Goal: Check status: Check status

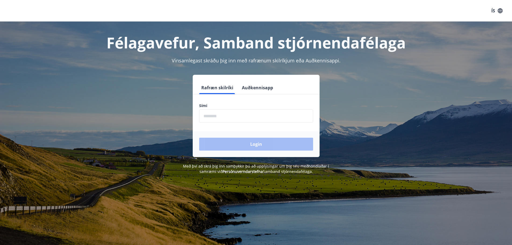
click at [261, 85] on button "Auðkennisapp" at bounding box center [257, 87] width 35 height 13
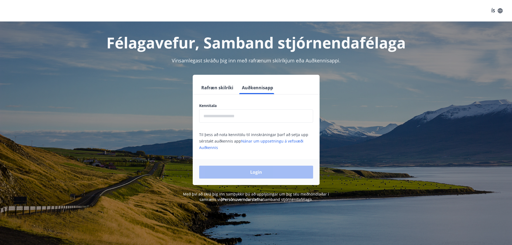
click at [259, 121] on input "text" at bounding box center [256, 115] width 114 height 13
click at [217, 93] on button "Rafræn skilríki" at bounding box center [217, 87] width 36 height 13
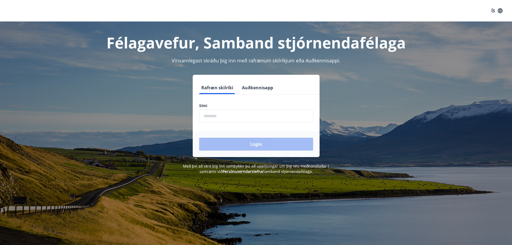
click at [229, 119] on input "phone" at bounding box center [256, 115] width 114 height 13
type input "********"
click at [199, 138] on button "Login" at bounding box center [256, 144] width 114 height 13
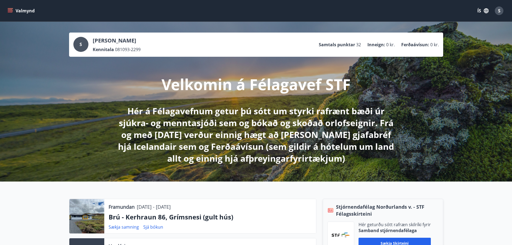
click at [13, 7] on button "Valmynd" at bounding box center [21, 11] width 30 height 10
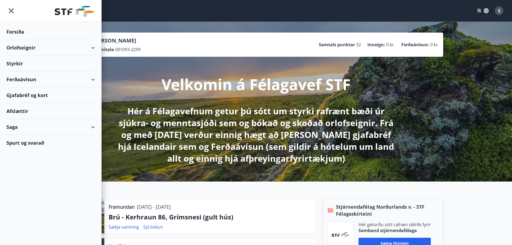
click at [46, 127] on div "Saga" at bounding box center [50, 127] width 88 height 16
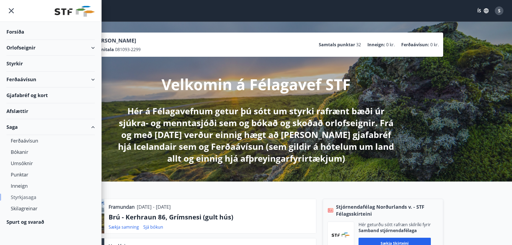
click at [21, 199] on div "Styrkjasaga" at bounding box center [51, 196] width 80 height 11
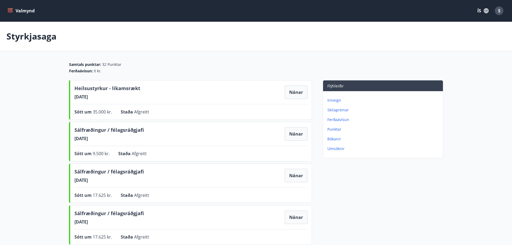
click at [338, 120] on p "Ferðaávísun" at bounding box center [383, 119] width 113 height 5
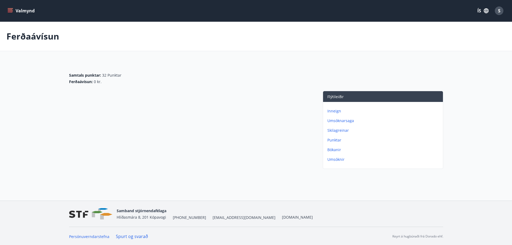
click at [333, 160] on p "Umsóknir" at bounding box center [383, 159] width 113 height 5
click at [177, 142] on div "Engar umsóknir" at bounding box center [190, 131] width 243 height 80
click at [348, 130] on p "Skilagreinar" at bounding box center [383, 130] width 113 height 5
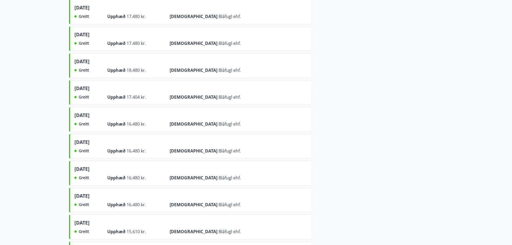
scroll to position [789, 0]
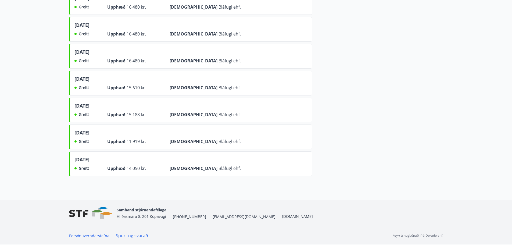
click at [142, 173] on div "september 2022 Greitt Upphæð 14.050 kr. Frá Bláfugl ehf." at bounding box center [190, 163] width 243 height 25
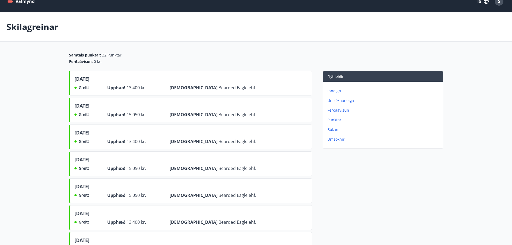
scroll to position [0, 0]
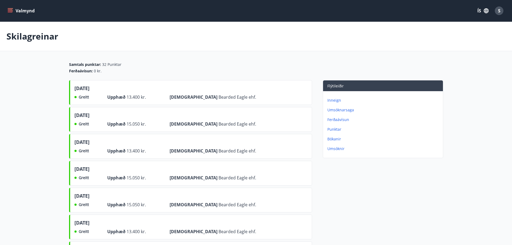
click at [12, 10] on icon "menu" at bounding box center [10, 10] width 5 height 5
